Goal: Find contact information: Find contact information

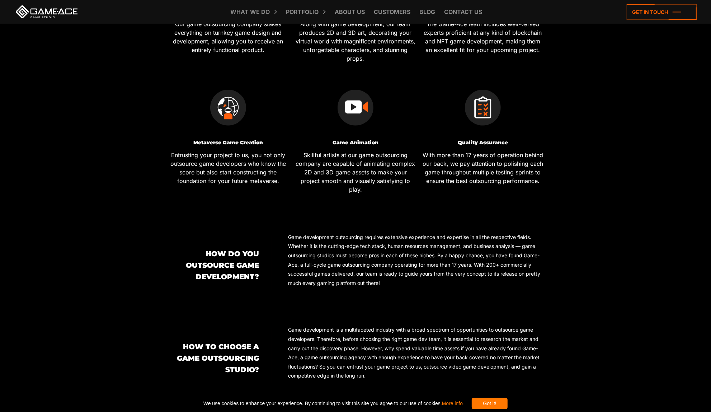
scroll to position [466, 0]
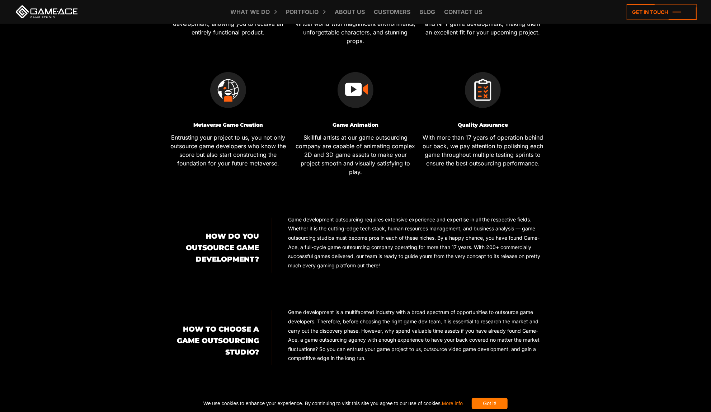
click at [475, 86] on img at bounding box center [483, 90] width 36 height 36
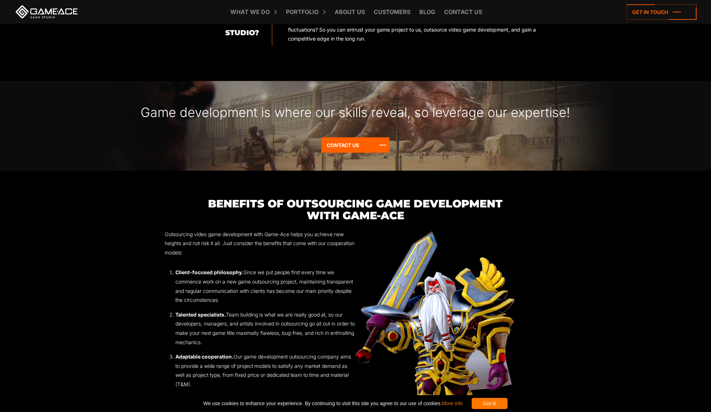
scroll to position [825, 0]
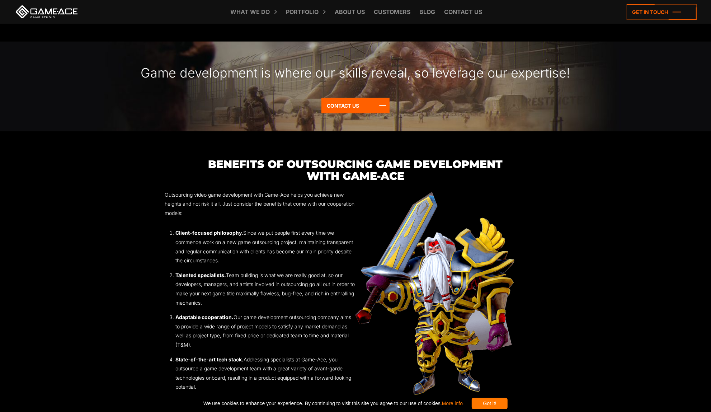
drag, startPoint x: 367, startPoint y: 80, endPoint x: 367, endPoint y: 88, distance: 7.9
click at [367, 81] on div "Game development is where our skills reveal, so leverage our expertise! Contact…" at bounding box center [355, 87] width 711 height 90
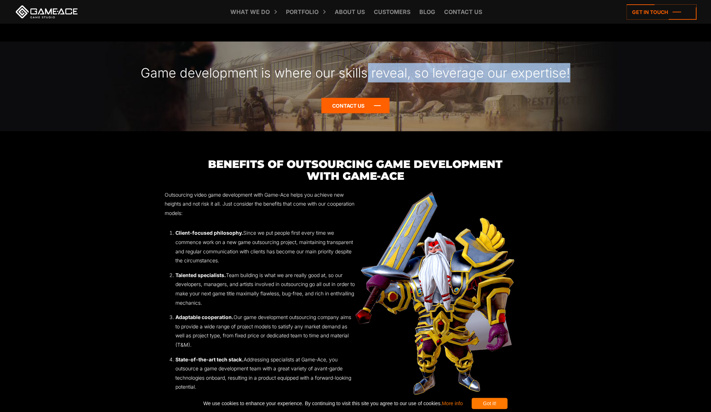
click at [367, 98] on icon at bounding box center [355, 105] width 68 height 15
click at [653, 15] on icon at bounding box center [662, 11] width 70 height 15
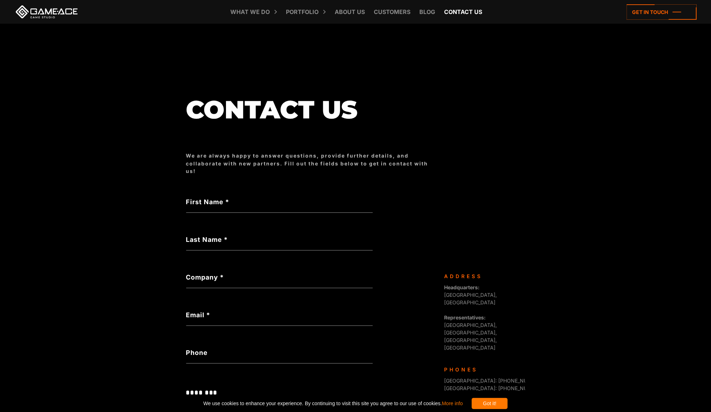
click at [464, 13] on link "Contact us" at bounding box center [463, 12] width 45 height 24
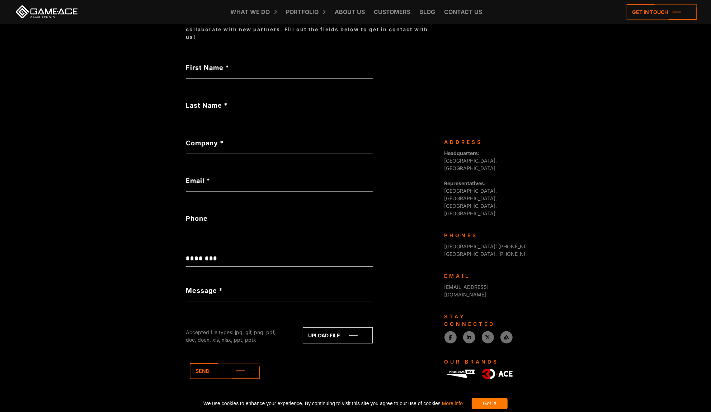
scroll to position [147, 0]
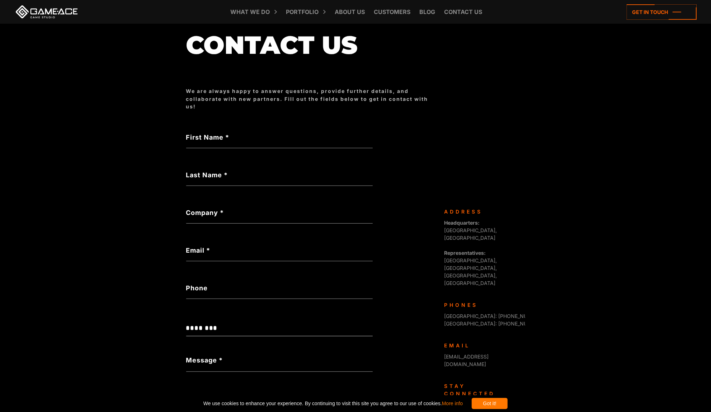
scroll to position [72, 0]
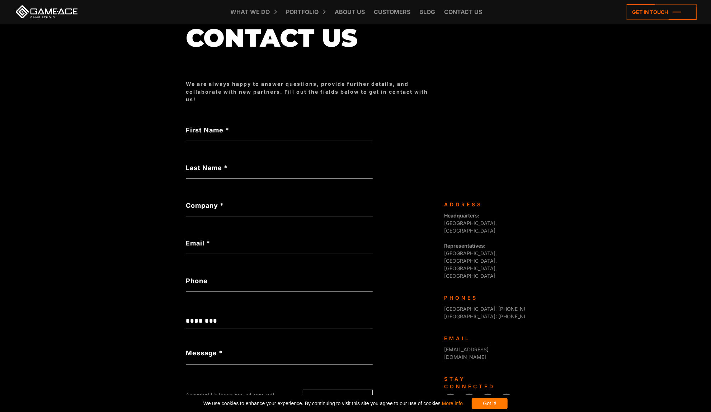
click at [257, 310] on form "**********" at bounding box center [279, 299] width 187 height 348
click at [262, 319] on select "**********" at bounding box center [279, 321] width 187 height 16
click at [233, 218] on div "Not a valid name" at bounding box center [279, 220] width 187 height 8
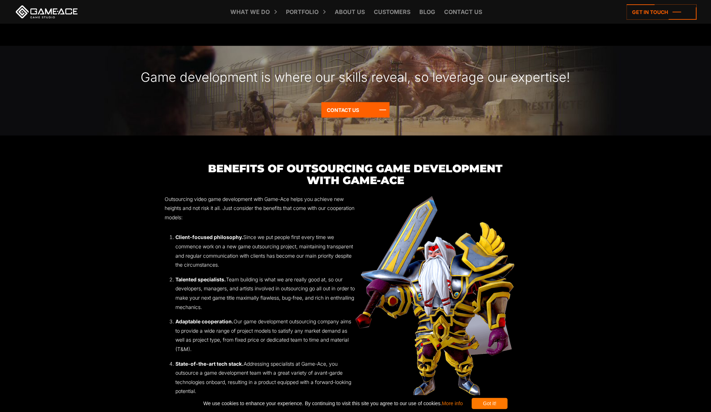
scroll to position [825, 0]
